Goal: Task Accomplishment & Management: Manage account settings

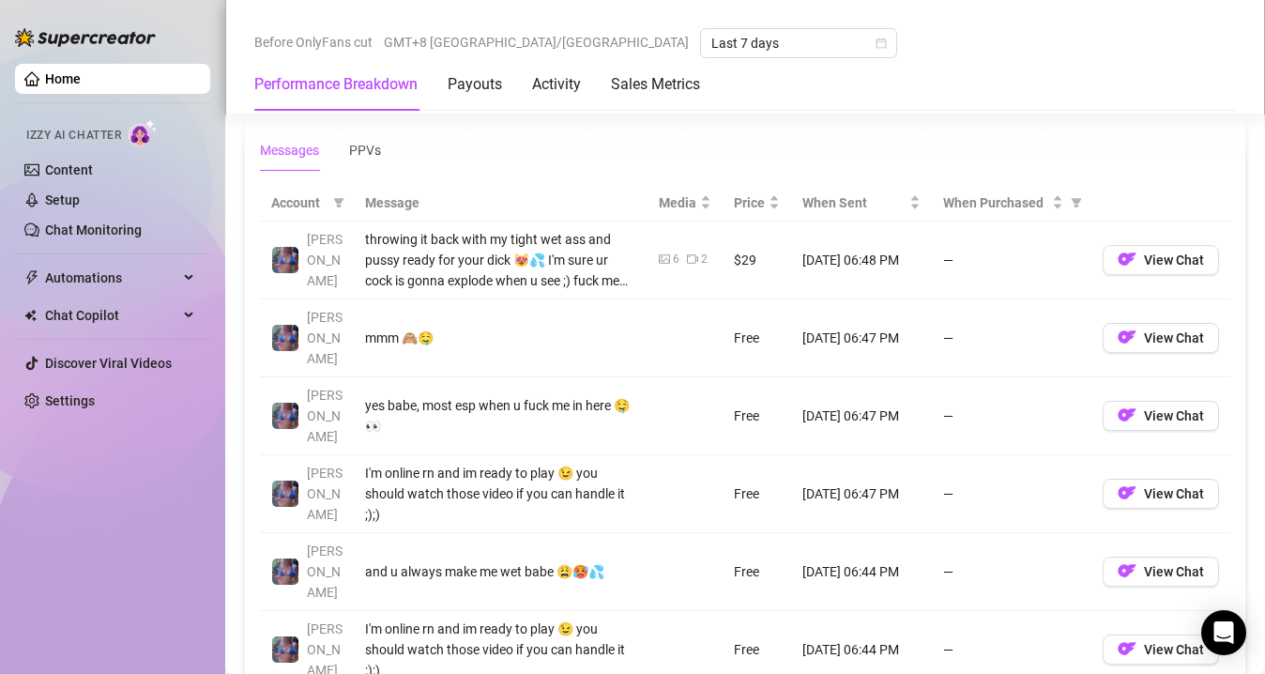
scroll to position [1539, 0]
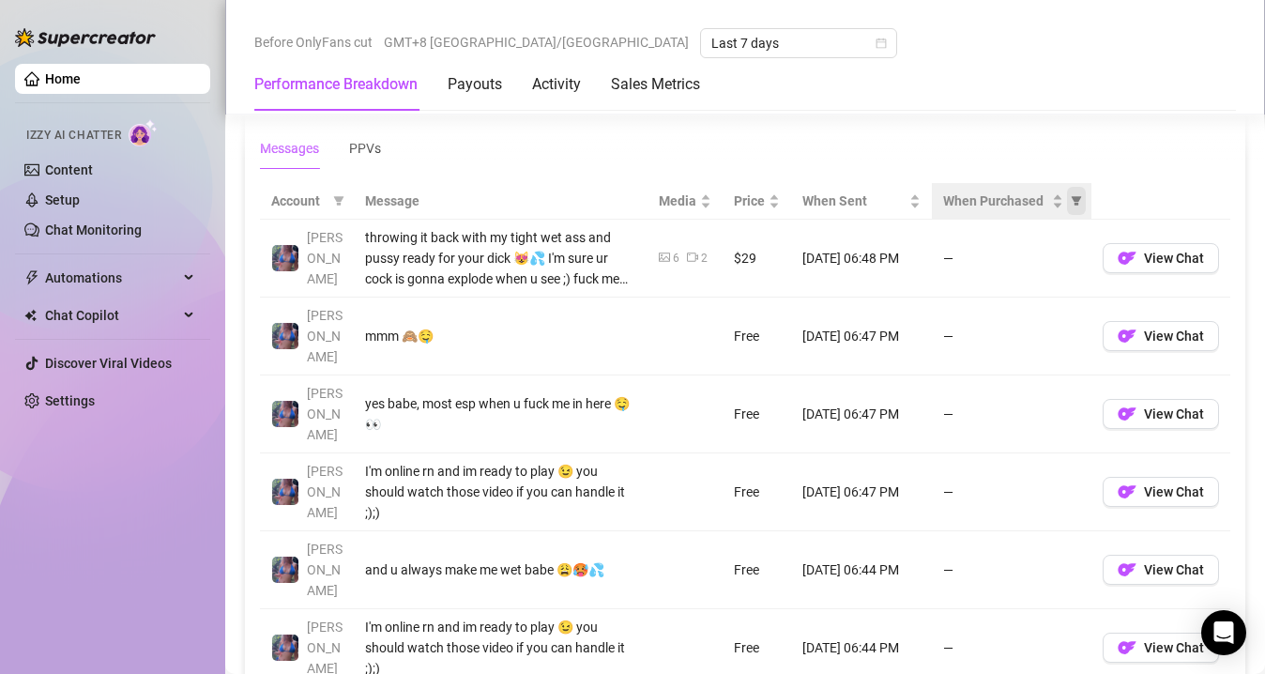
click at [1072, 199] on icon "filter" at bounding box center [1077, 201] width 10 height 9
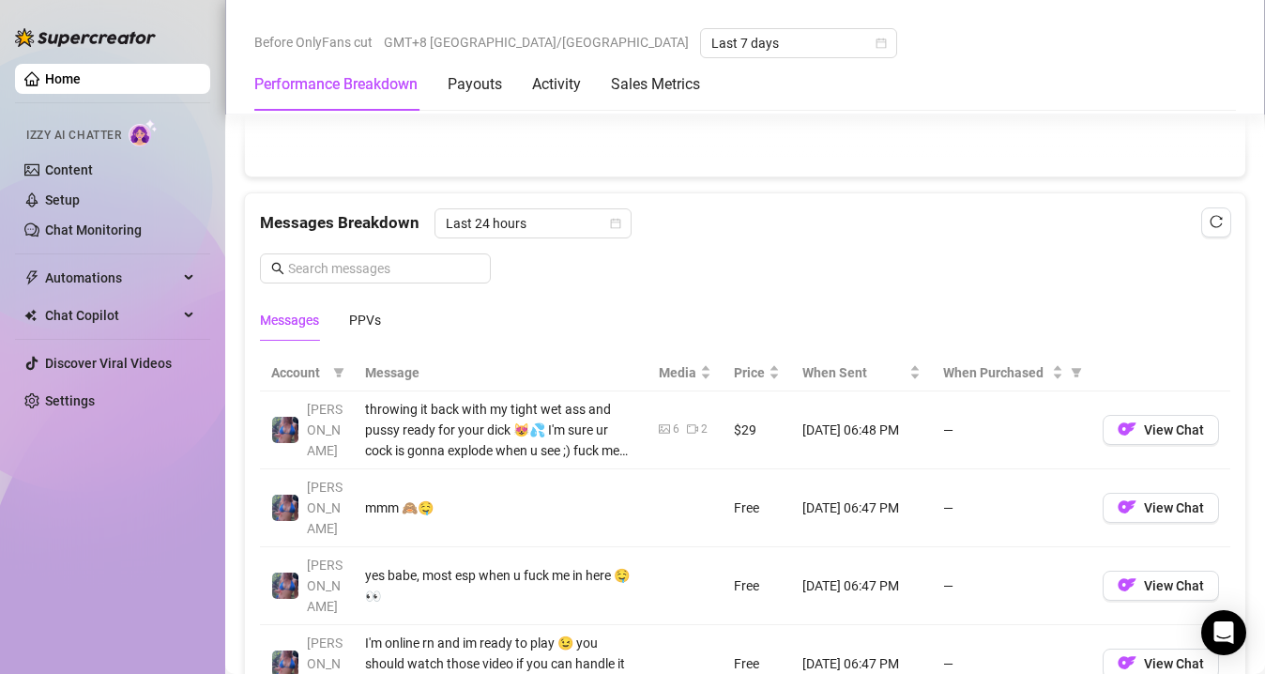
scroll to position [1586, 0]
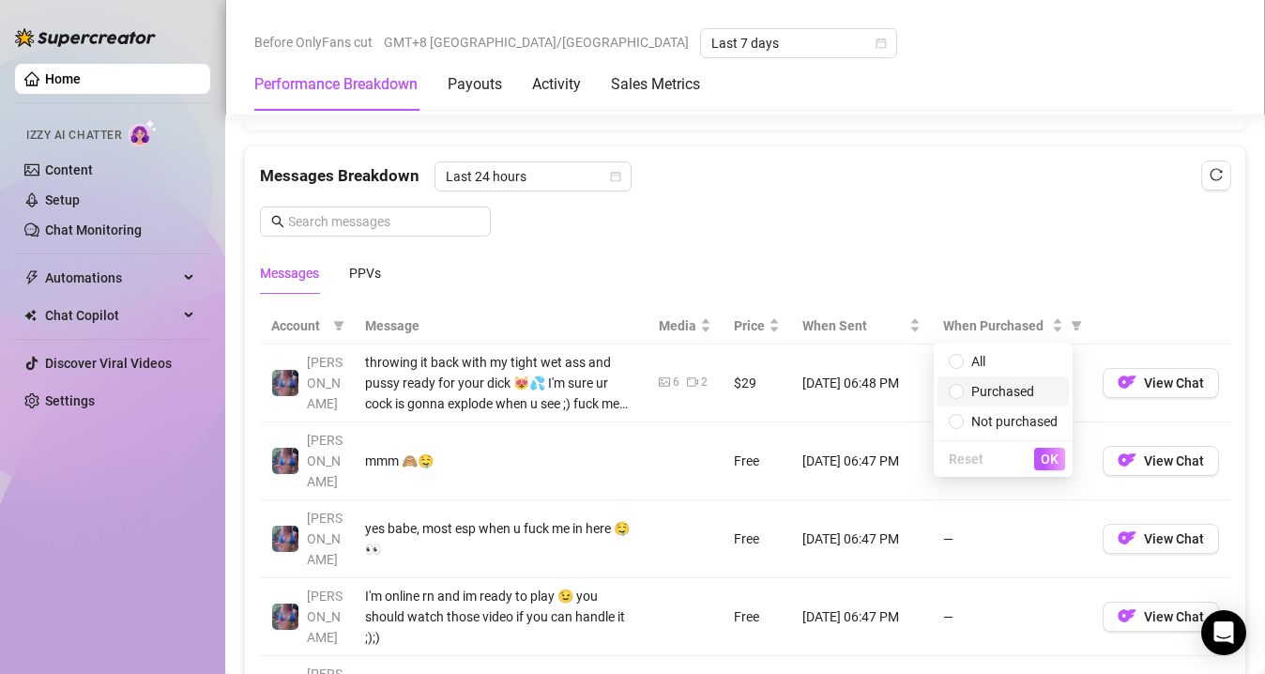
click at [997, 389] on span "Purchased" at bounding box center [1002, 391] width 63 height 15
radio input "true"
click at [1045, 454] on span "OK" at bounding box center [1050, 458] width 18 height 15
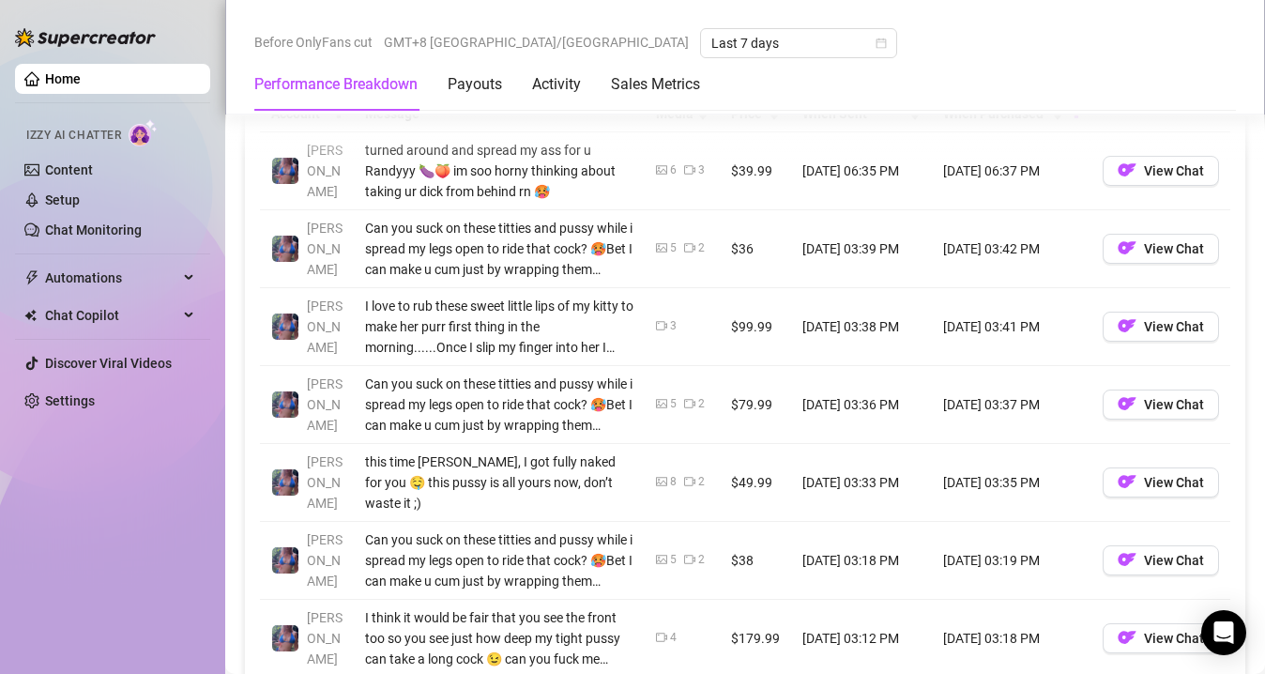
scroll to position [1801, 0]
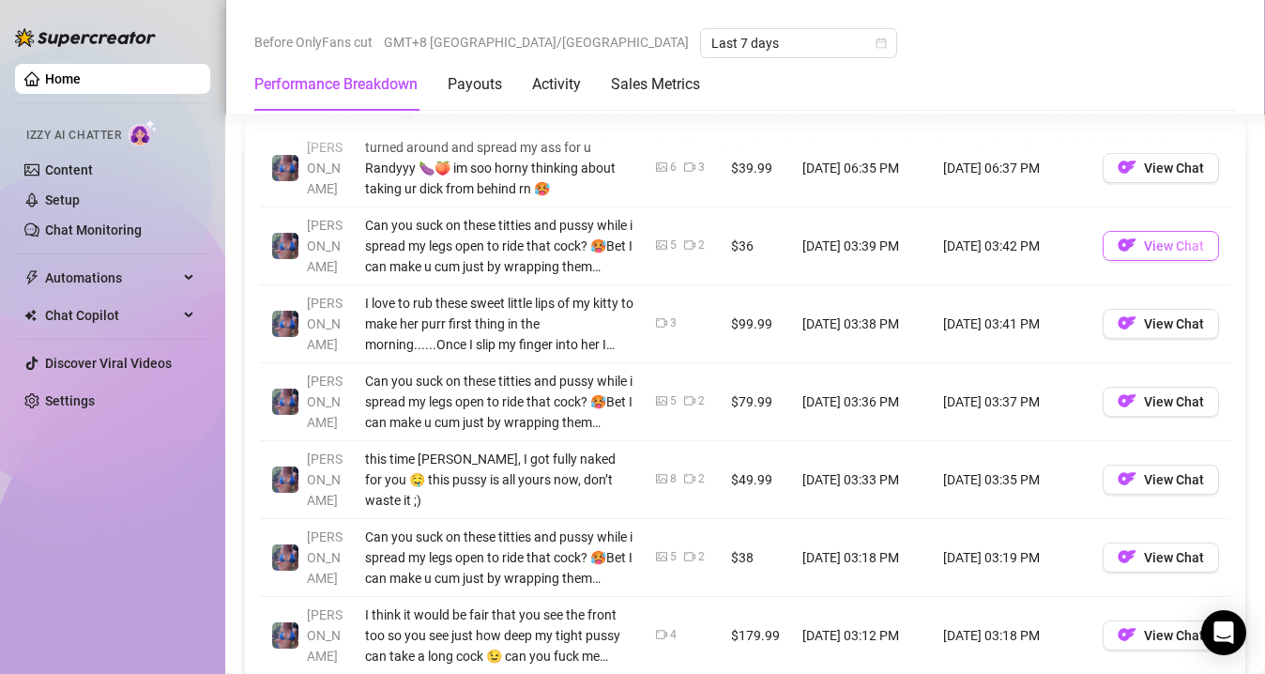
click at [1118, 247] on img "button" at bounding box center [1127, 245] width 19 height 19
click at [1156, 327] on span "View Chat" at bounding box center [1174, 323] width 60 height 15
click at [1155, 410] on button "View Chat" at bounding box center [1161, 402] width 116 height 30
click at [1155, 472] on span "View Chat" at bounding box center [1174, 479] width 60 height 15
click at [1171, 550] on span "View Chat" at bounding box center [1174, 557] width 60 height 15
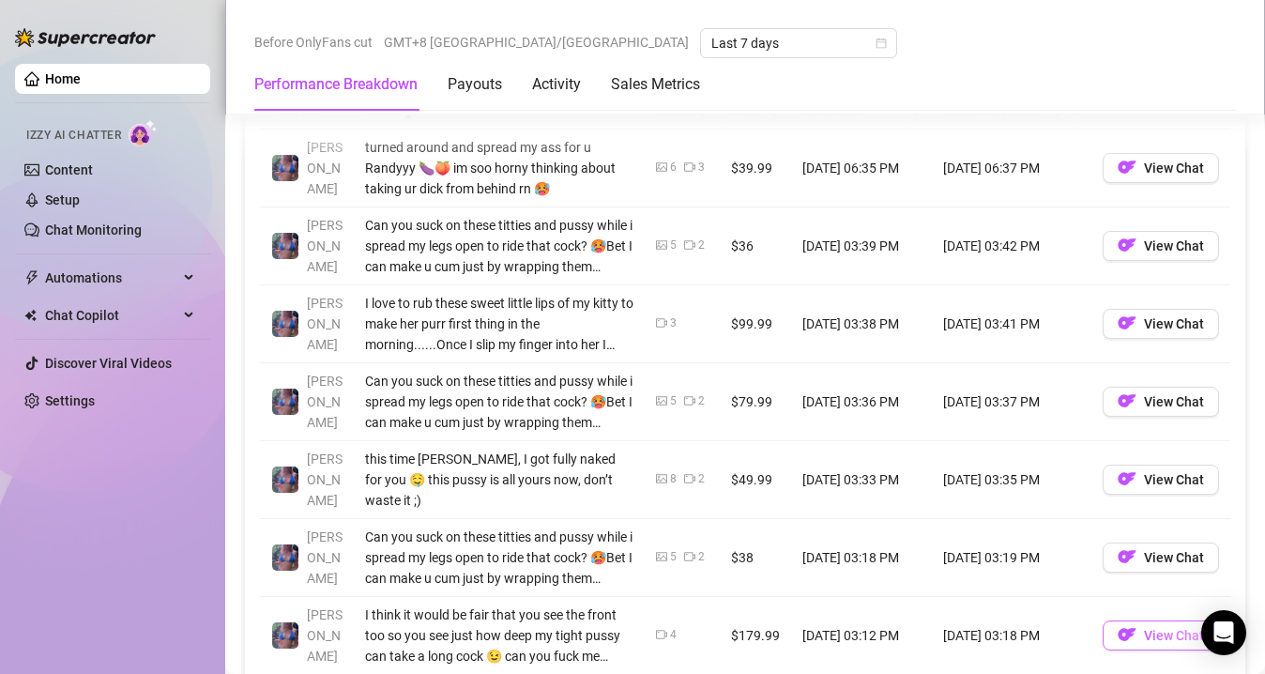
click at [1168, 628] on span "View Chat" at bounding box center [1174, 635] width 60 height 15
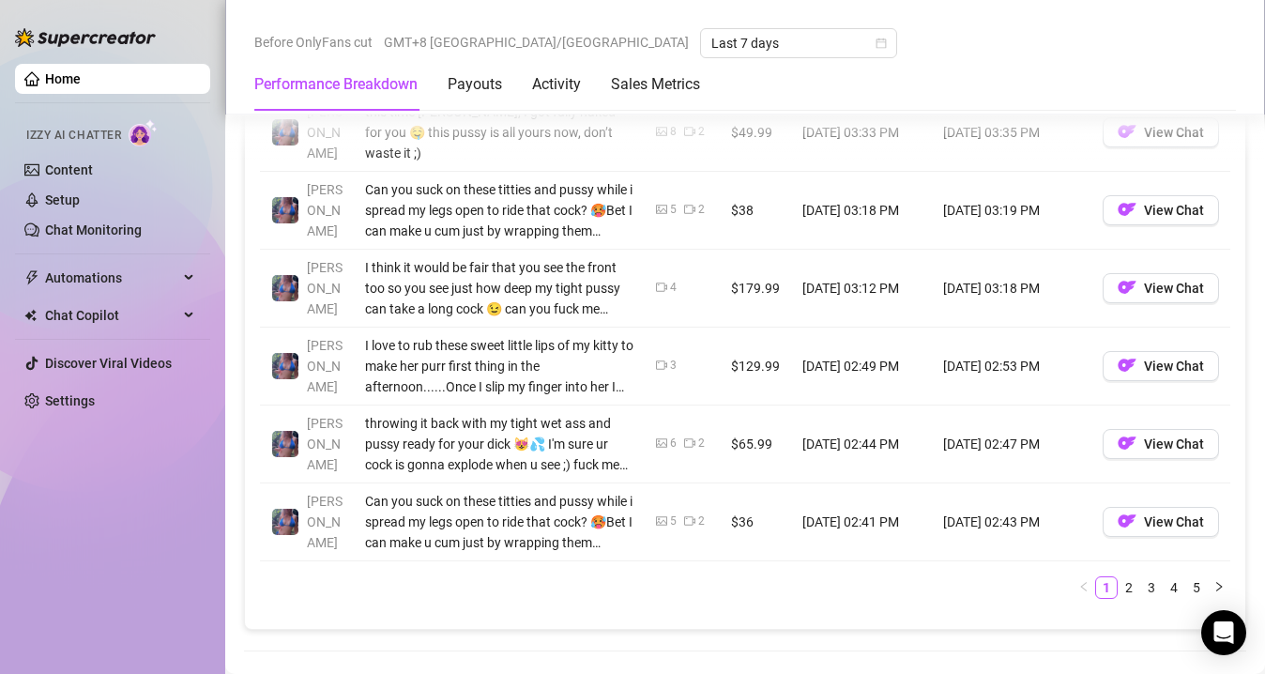
scroll to position [2152, 0]
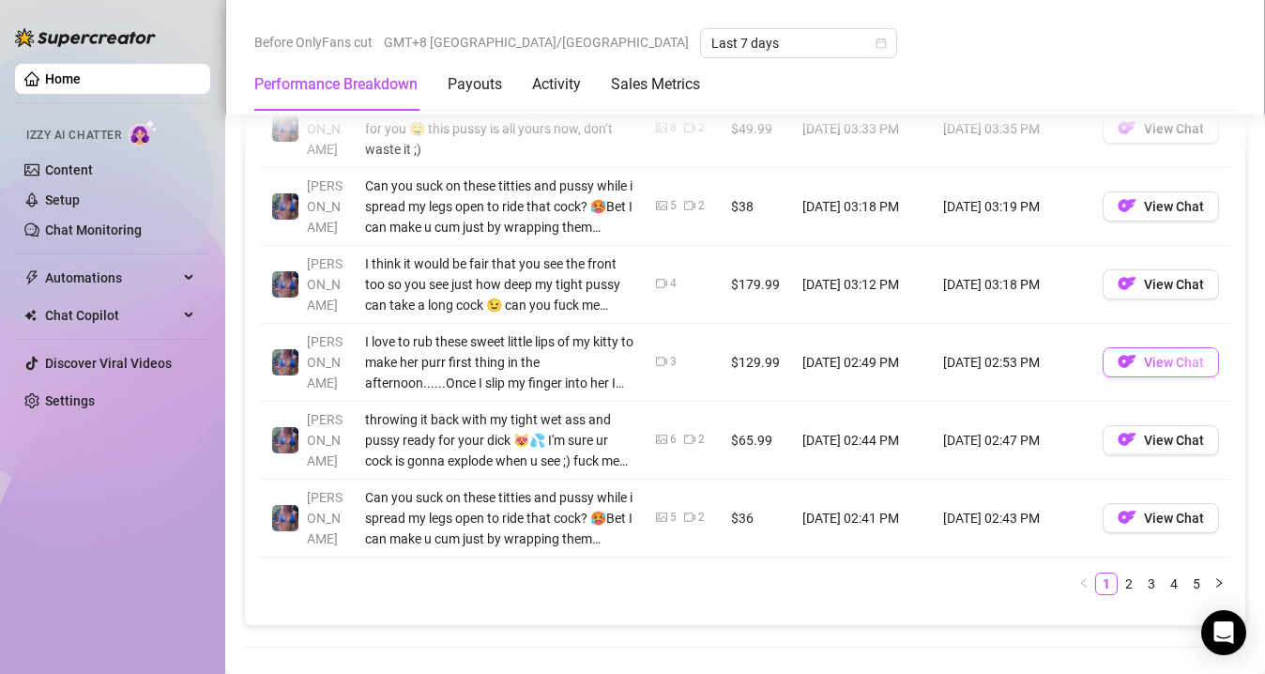
click at [1144, 355] on span "View Chat" at bounding box center [1174, 362] width 60 height 15
click at [1144, 433] on span "View Chat" at bounding box center [1174, 440] width 60 height 15
click at [1159, 511] on span "View Chat" at bounding box center [1174, 518] width 60 height 15
click at [1119, 573] on link "2" at bounding box center [1129, 583] width 21 height 21
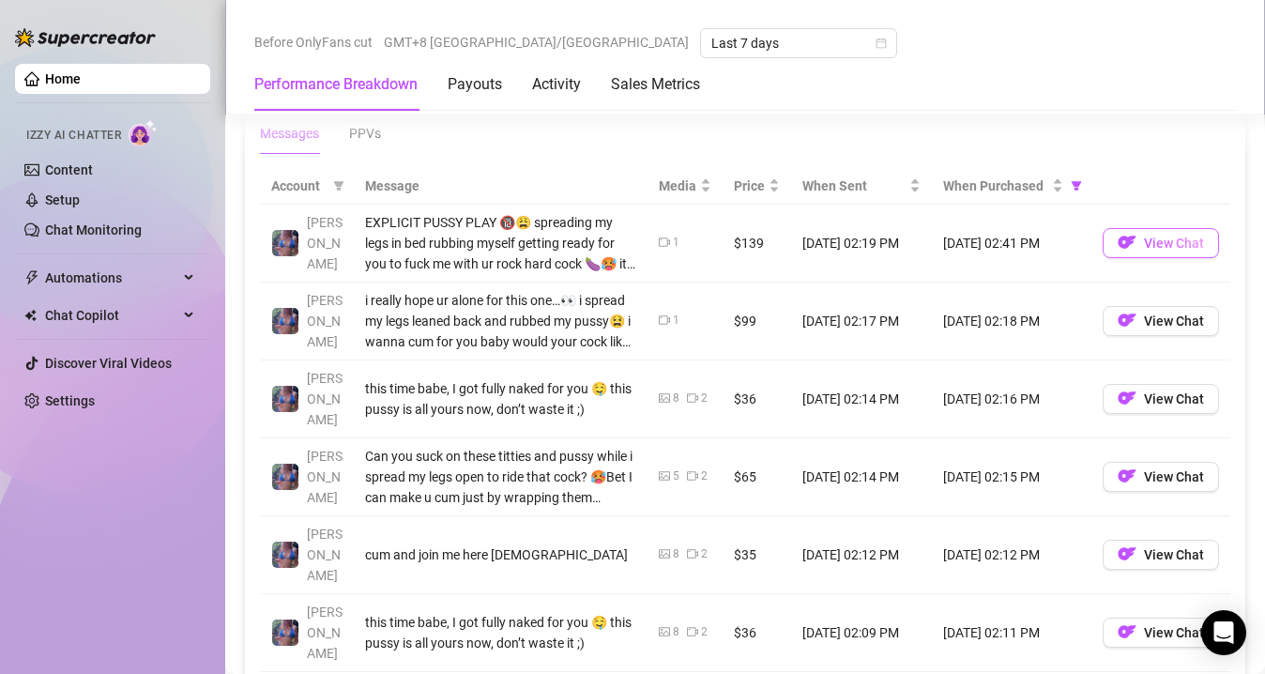
scroll to position [1723, 0]
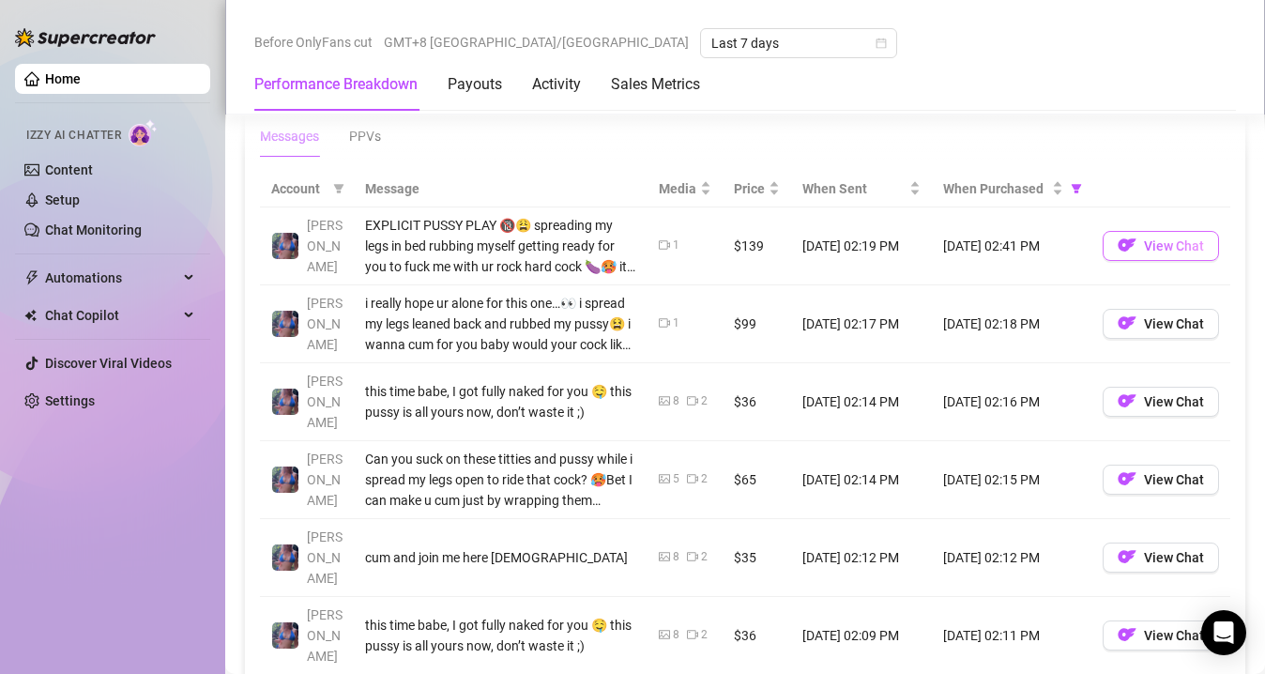
click at [1147, 238] on span "View Chat" at bounding box center [1174, 245] width 60 height 15
click at [1144, 326] on span "View Chat" at bounding box center [1174, 323] width 60 height 15
click at [1155, 396] on span "View Chat" at bounding box center [1174, 401] width 60 height 15
click at [1169, 467] on button "View Chat" at bounding box center [1161, 480] width 116 height 30
click at [1150, 550] on span "View Chat" at bounding box center [1174, 557] width 60 height 15
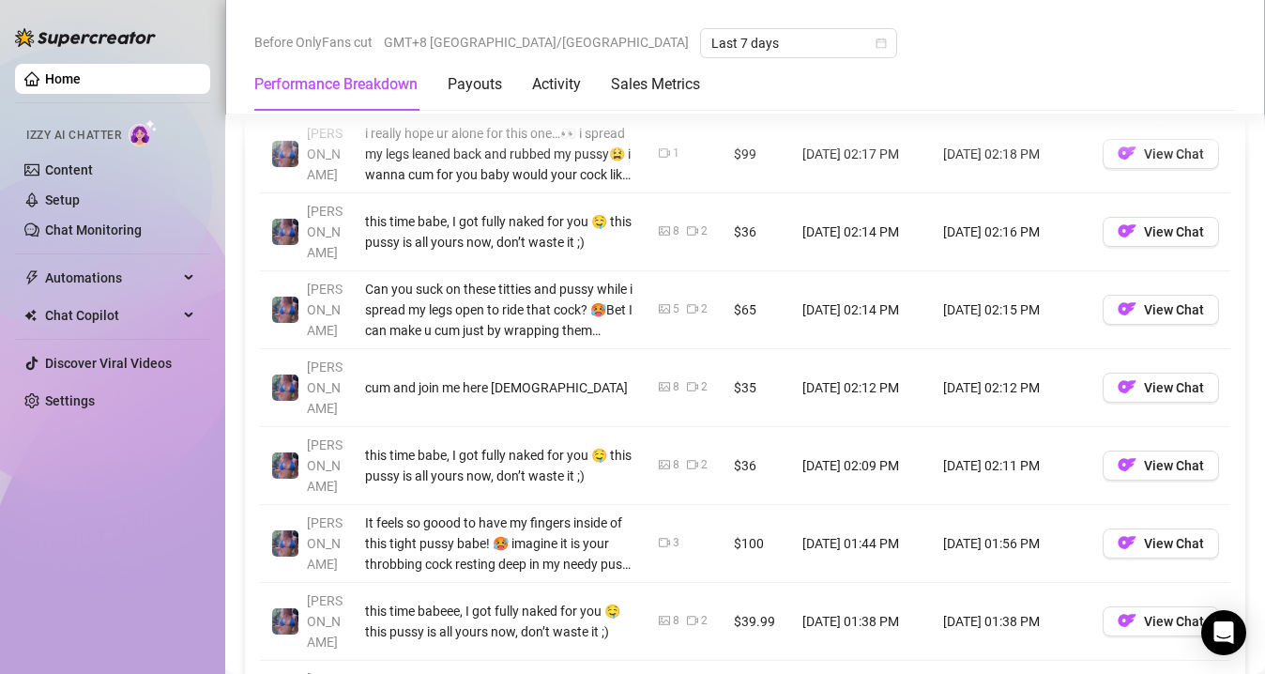
scroll to position [1958, 0]
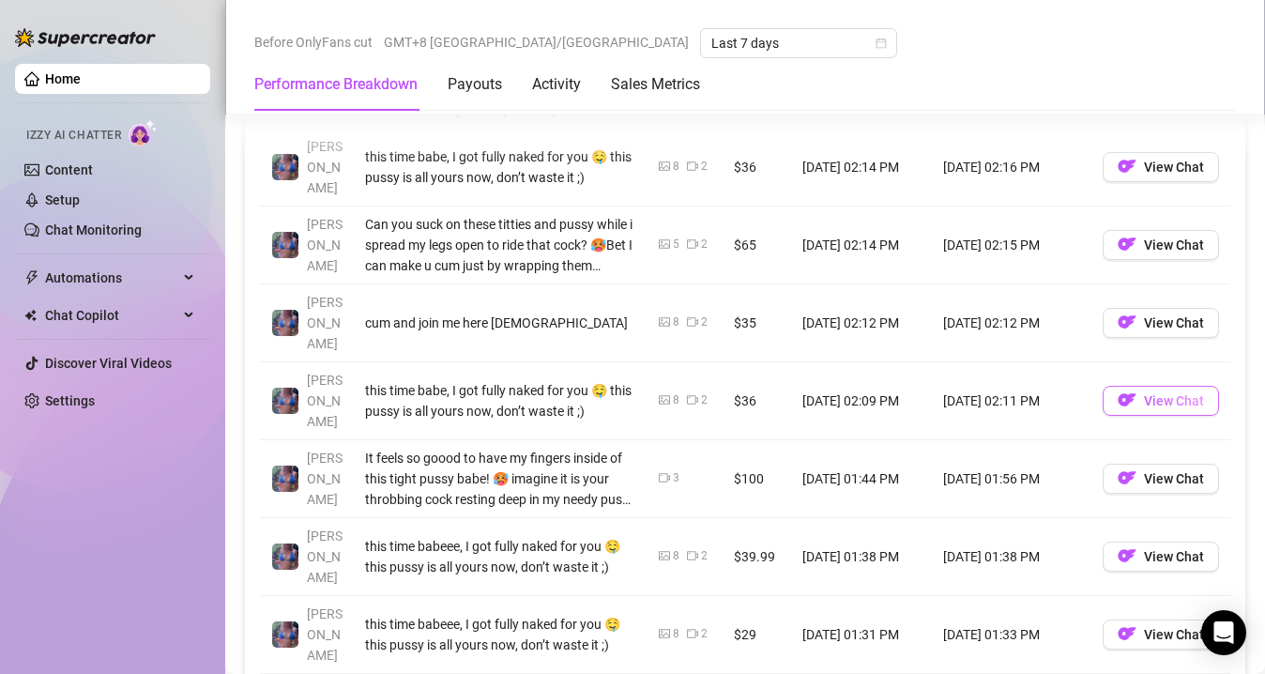
click at [1128, 386] on button "View Chat" at bounding box center [1161, 401] width 116 height 30
